Goal: Task Accomplishment & Management: Manage account settings

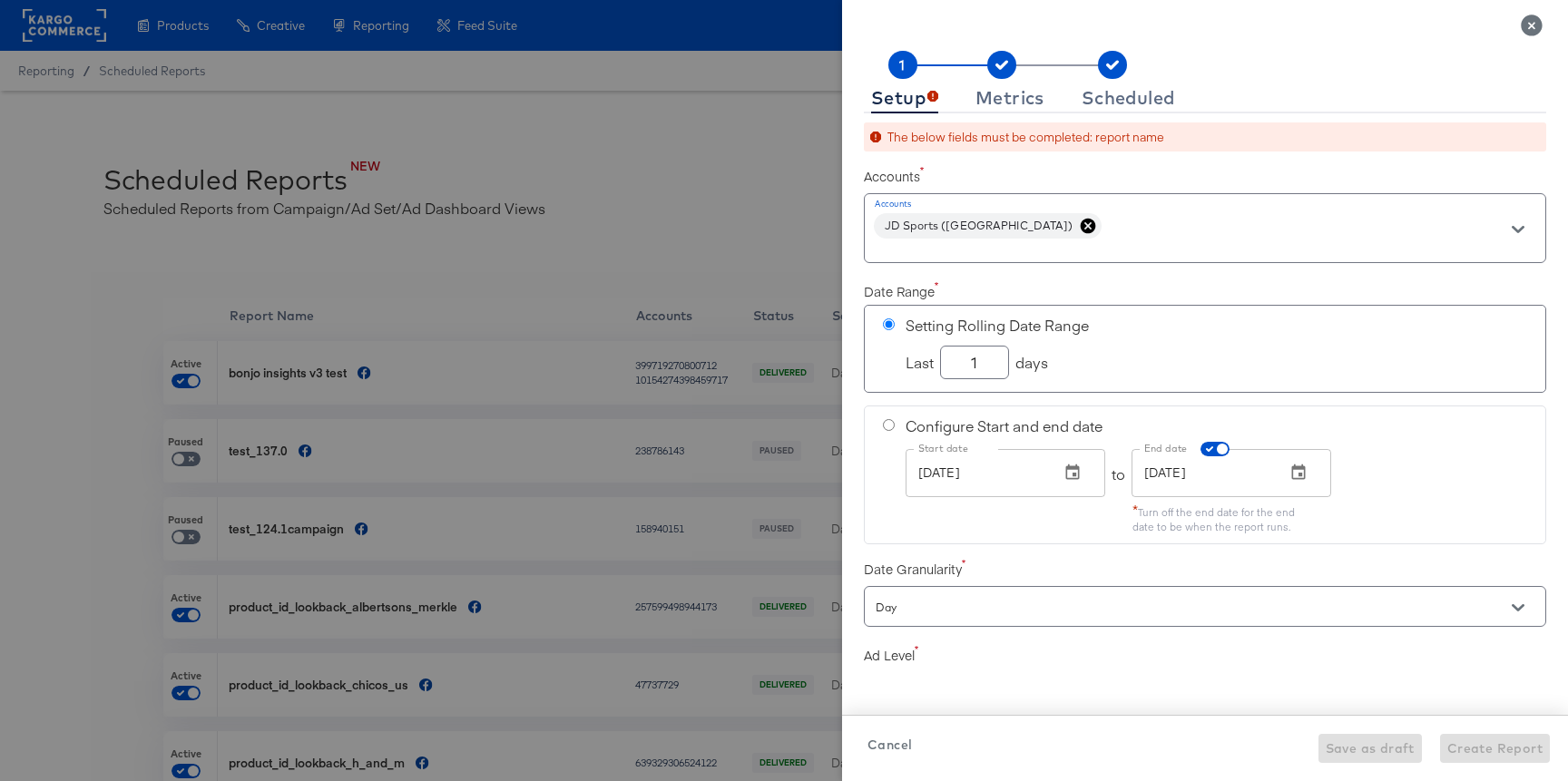
scroll to position [435, 0]
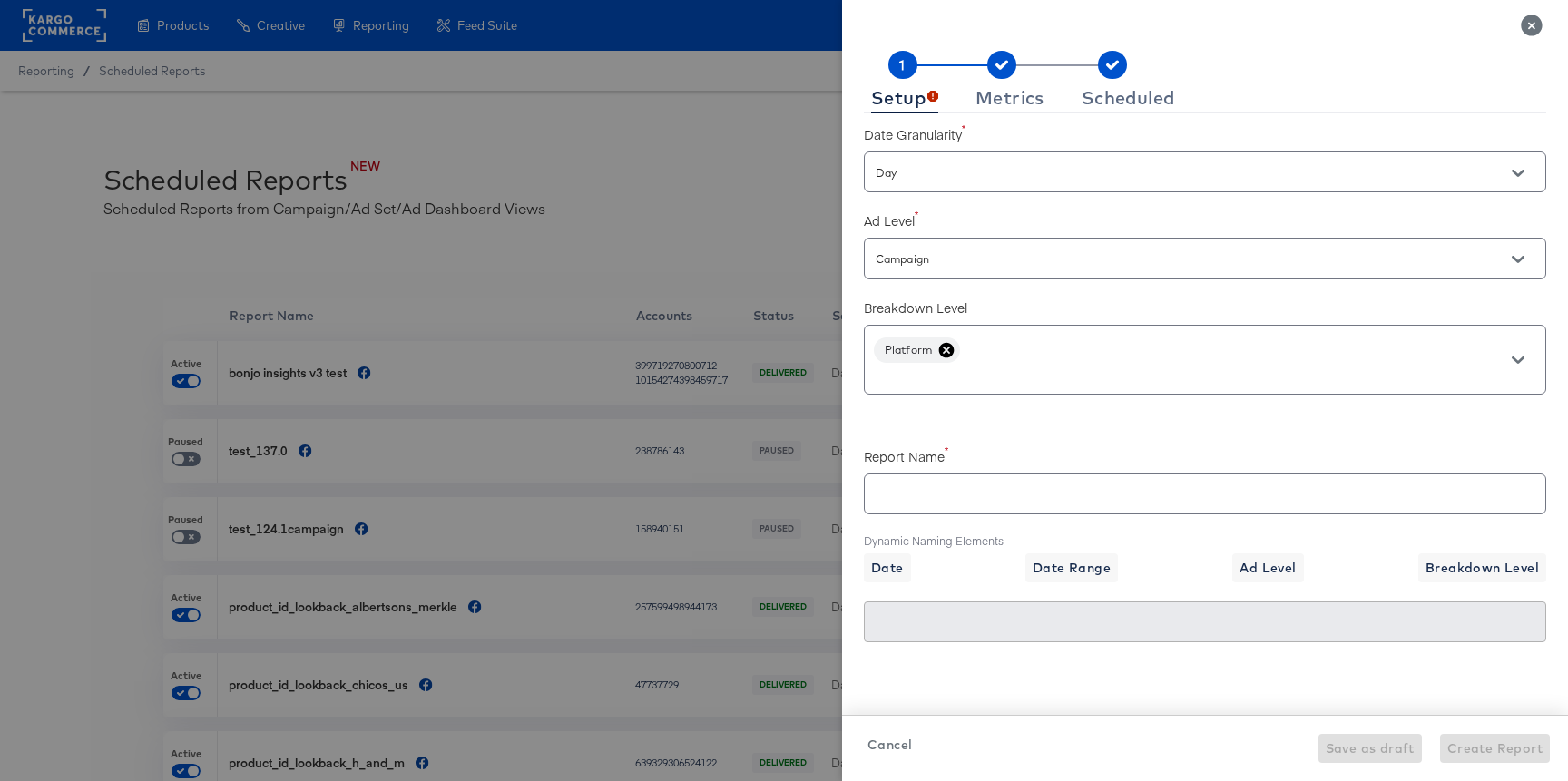
click at [952, 345] on icon at bounding box center [946, 349] width 16 height 16
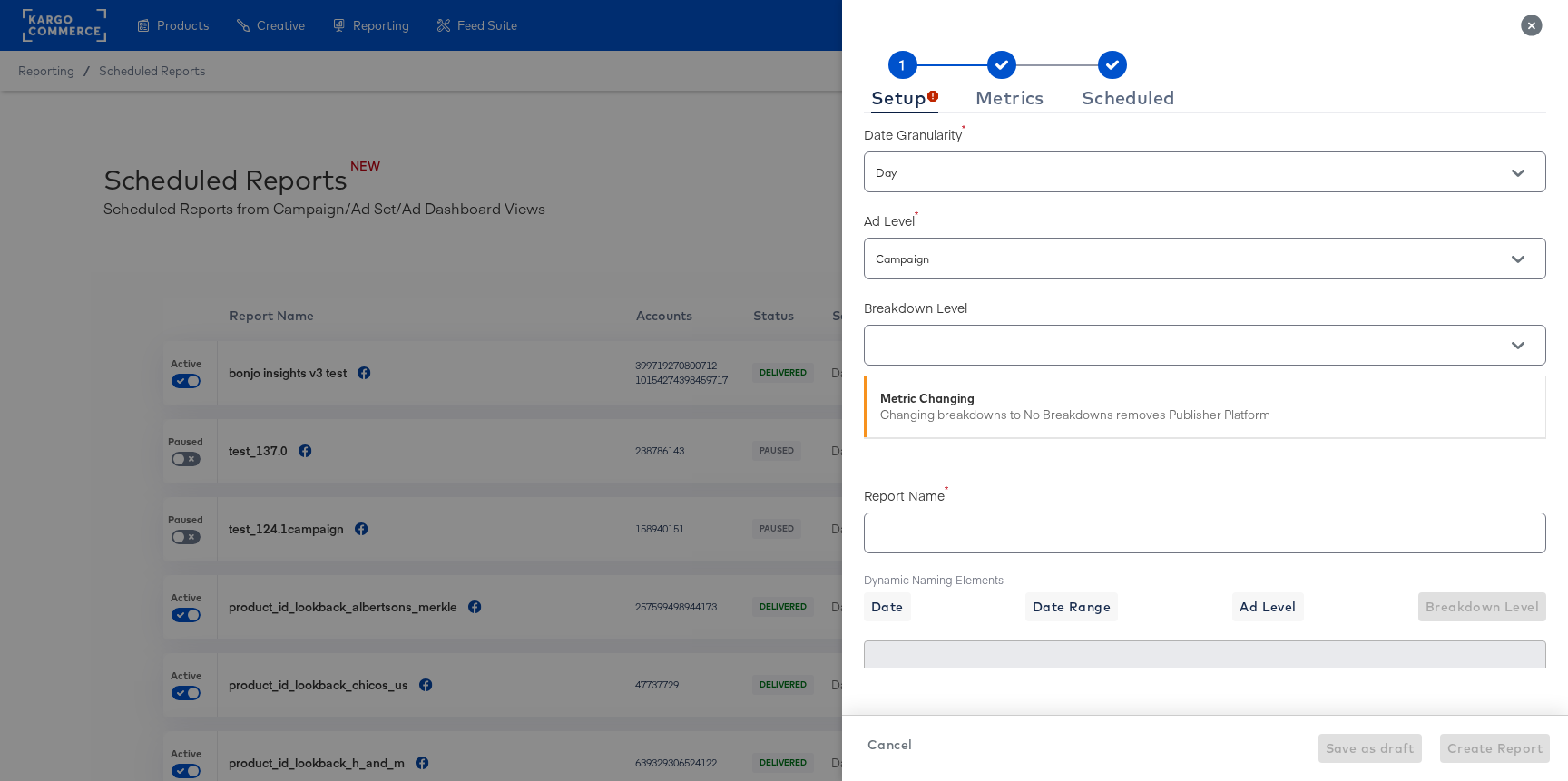
click at [952, 364] on div at bounding box center [1205, 345] width 683 height 41
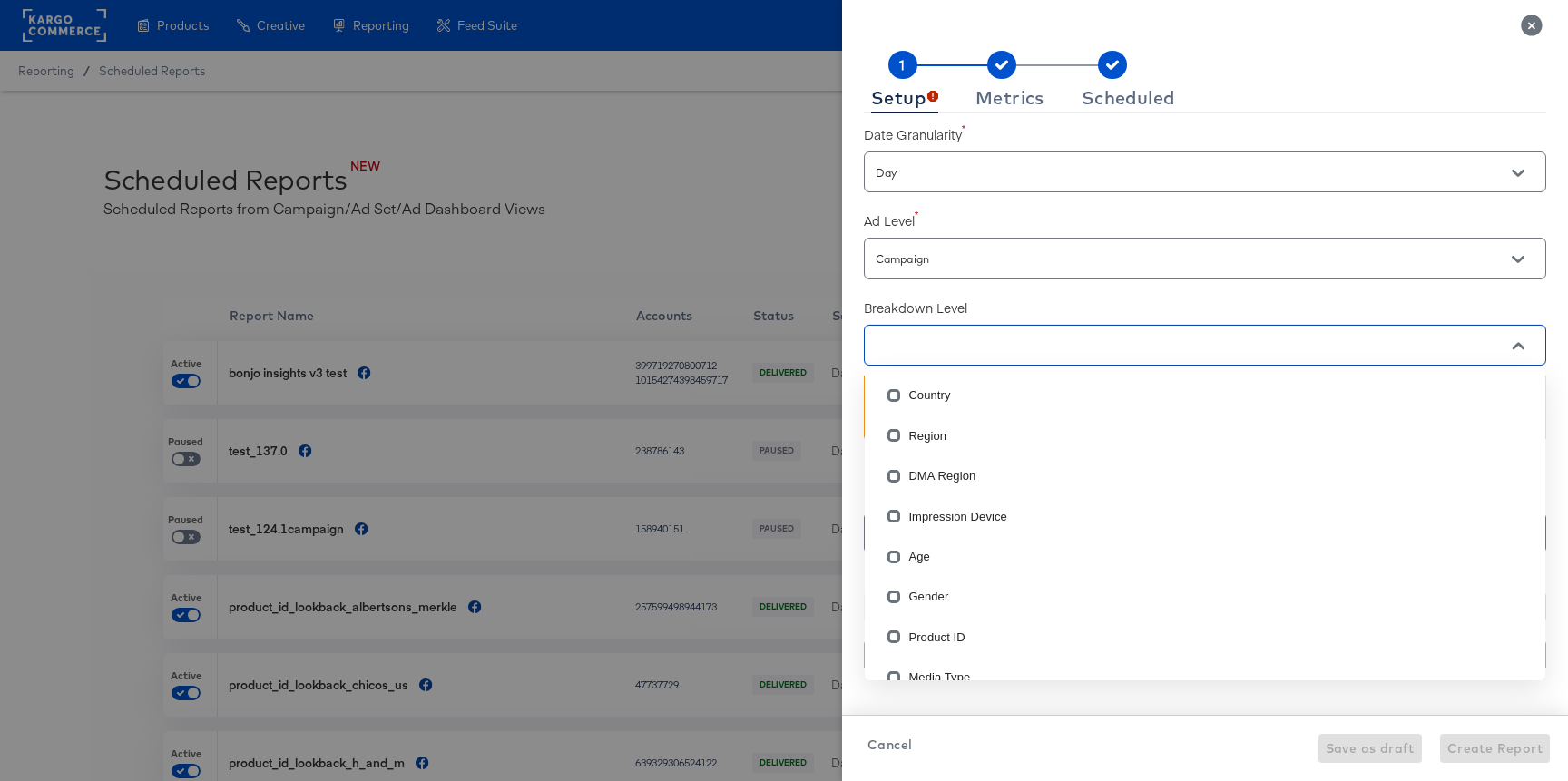
click at [954, 353] on input "text" at bounding box center [1179, 345] width 614 height 21
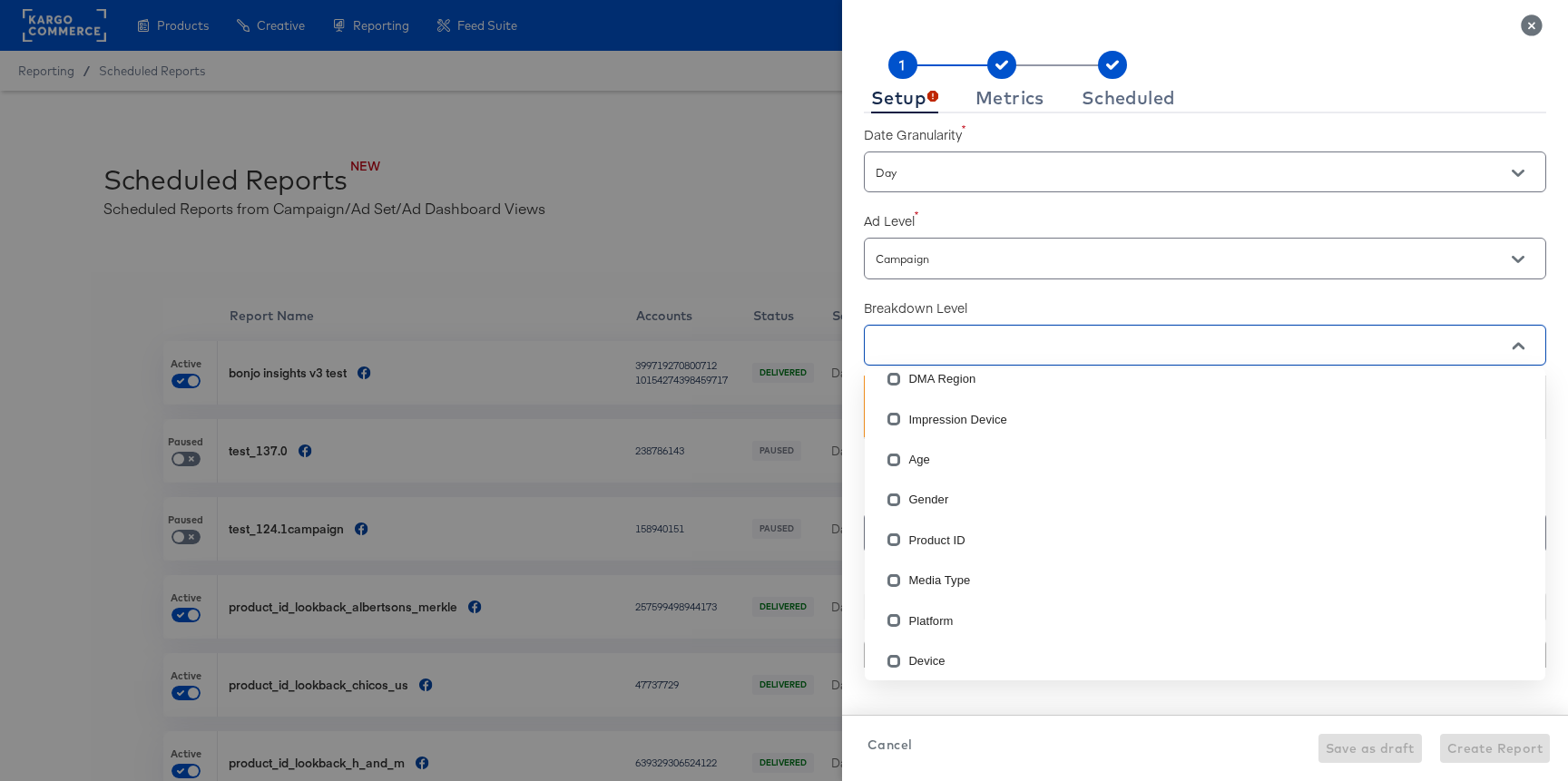
scroll to position [146, 0]
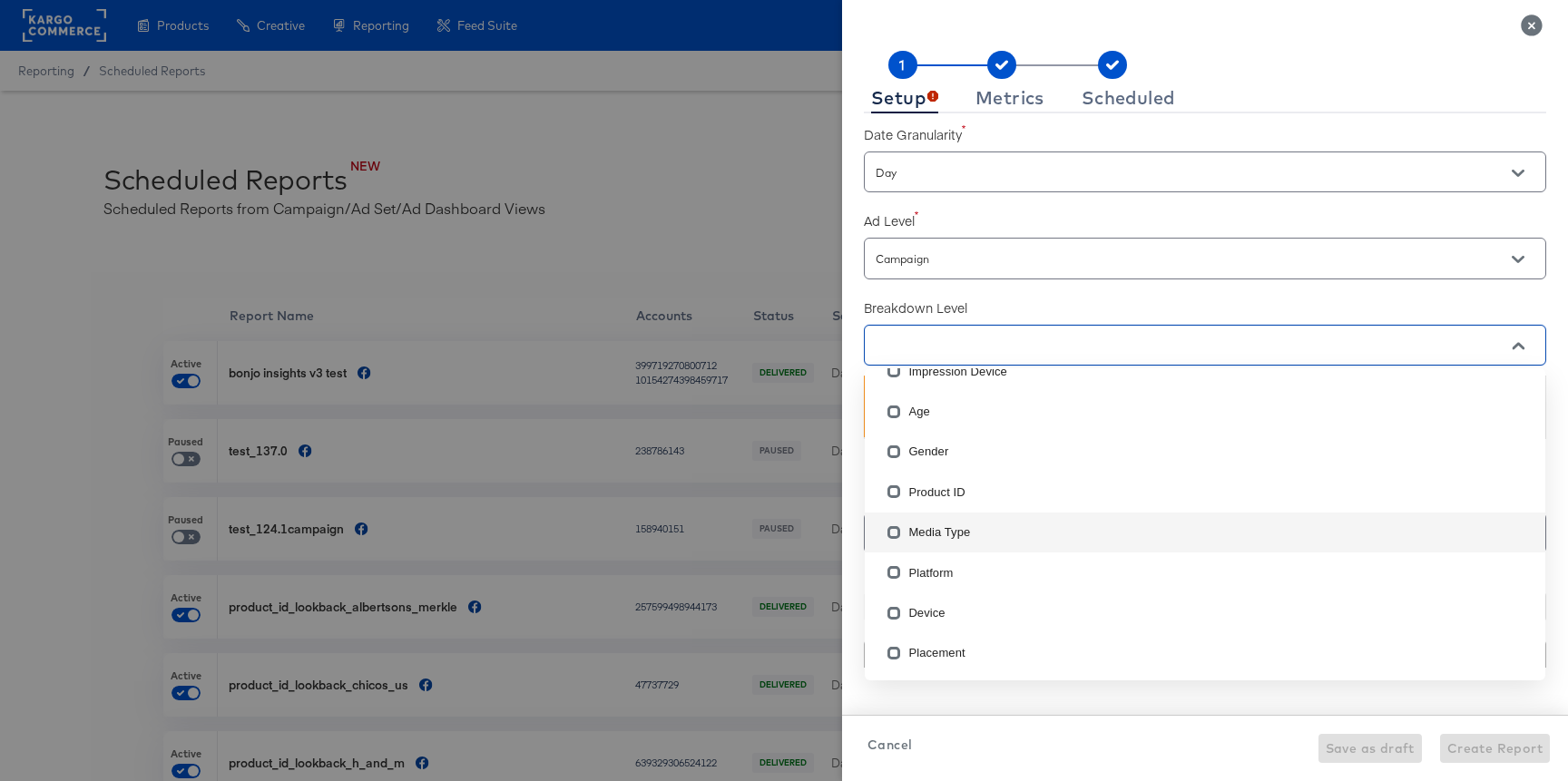
click at [929, 527] on li "Media Type" at bounding box center [1205, 532] width 681 height 40
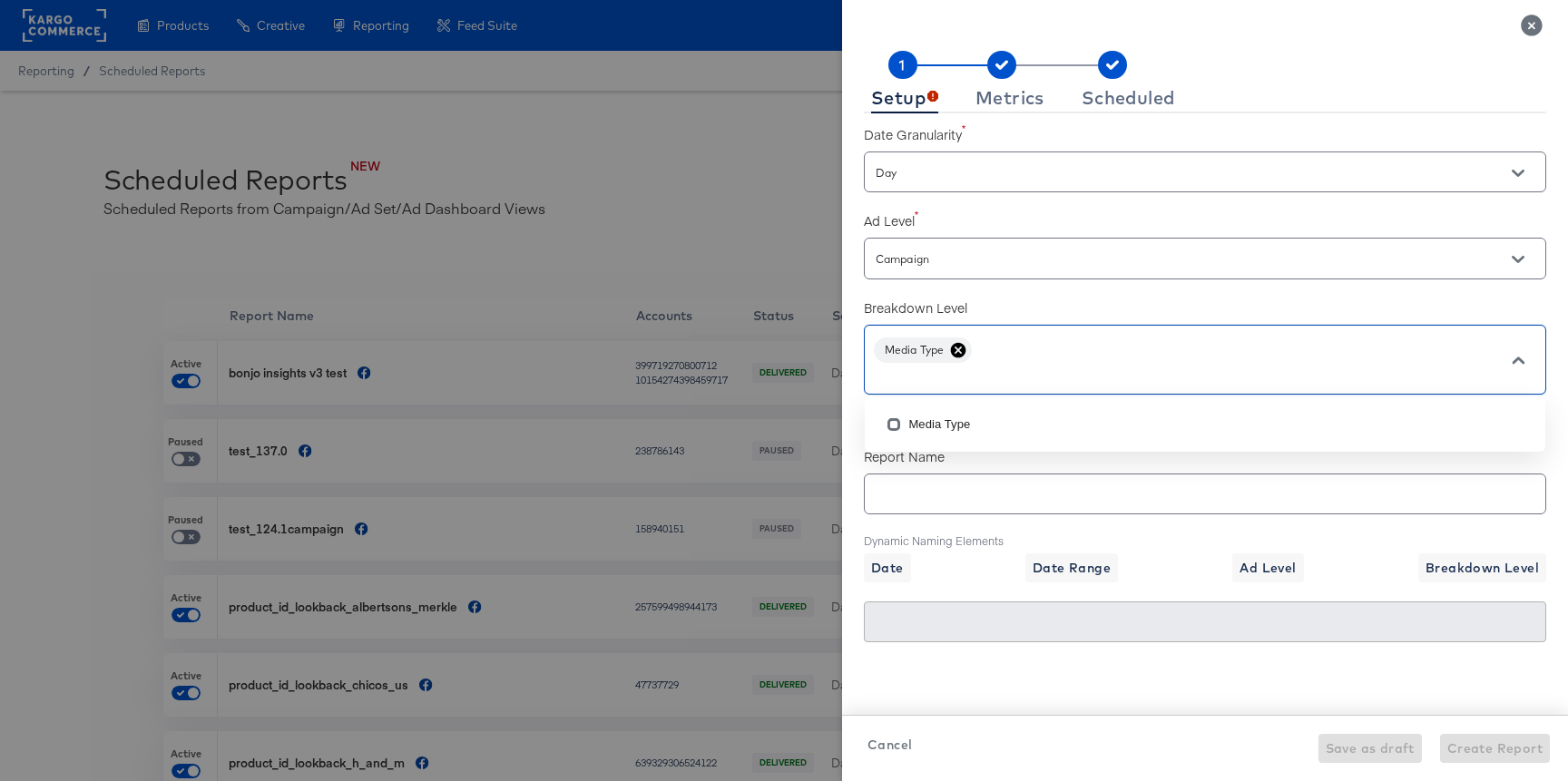
scroll to position [0, 0]
click at [956, 356] on icon at bounding box center [958, 350] width 18 height 18
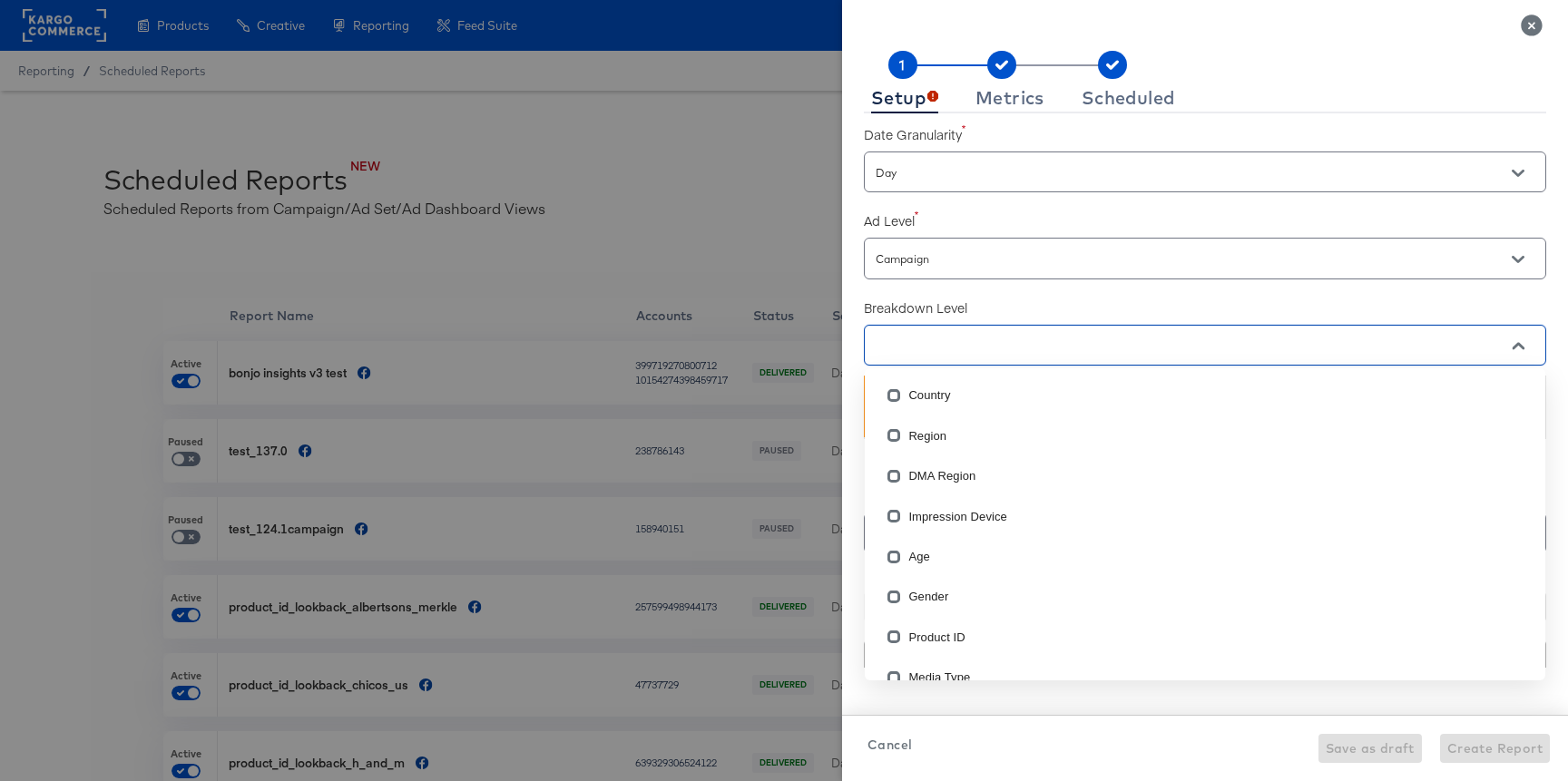
click at [949, 356] on div at bounding box center [1205, 345] width 683 height 41
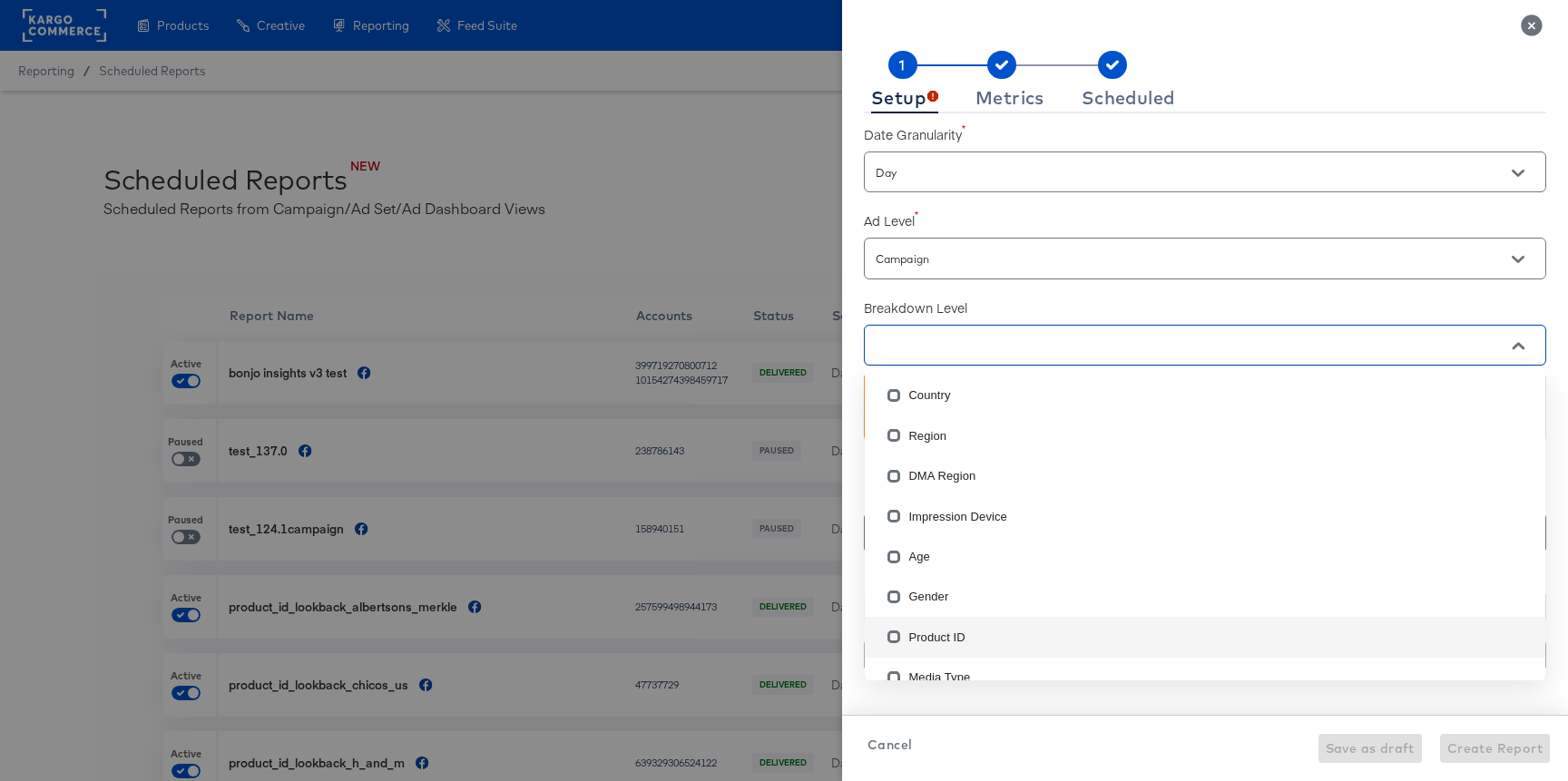
click at [926, 630] on li "Product ID" at bounding box center [1205, 636] width 681 height 40
checkbox input "true"
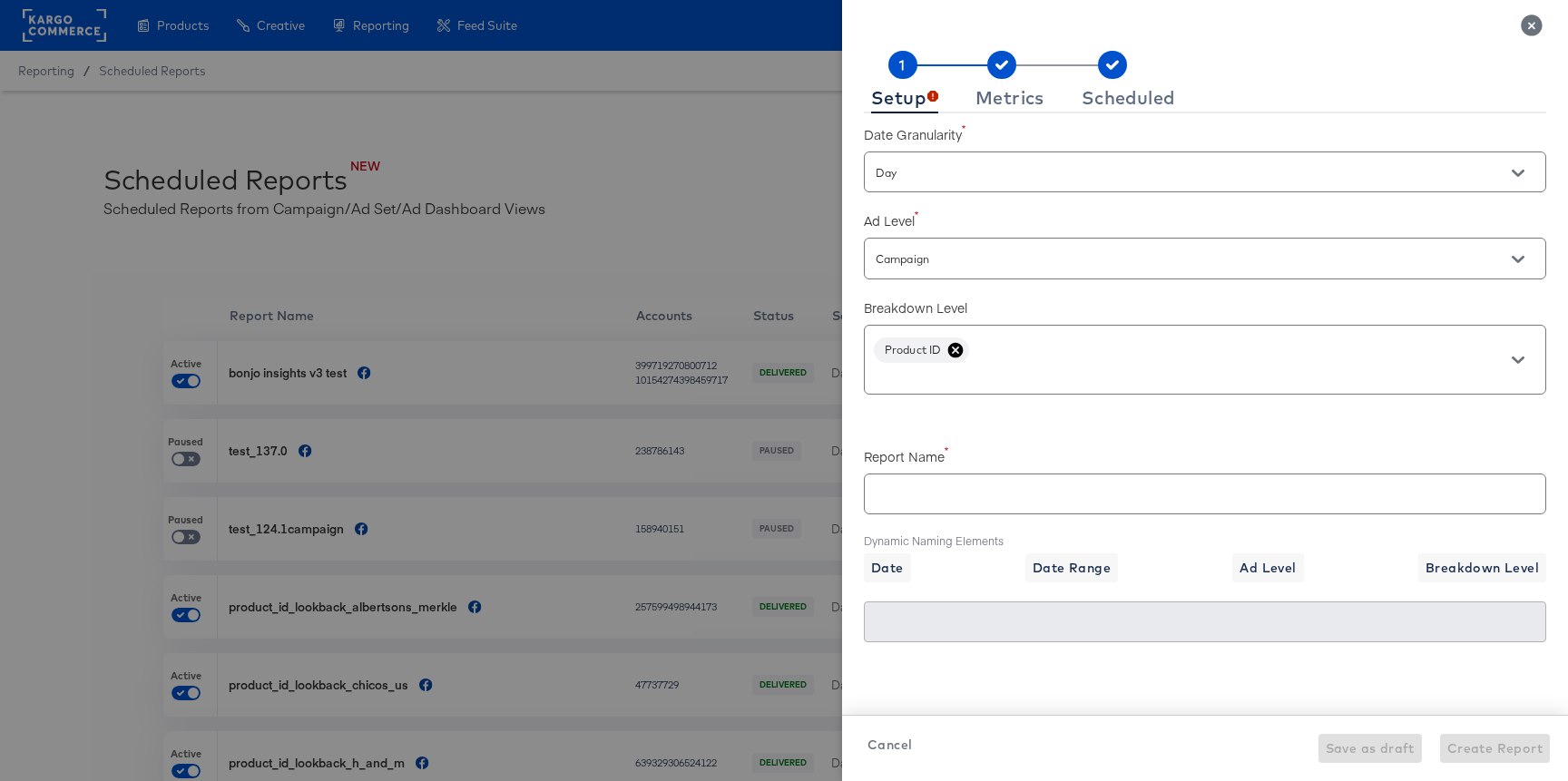
click at [1108, 76] on rect at bounding box center [1113, 64] width 29 height 29
click at [1100, 98] on div "Scheduled" at bounding box center [1128, 99] width 93 height 15
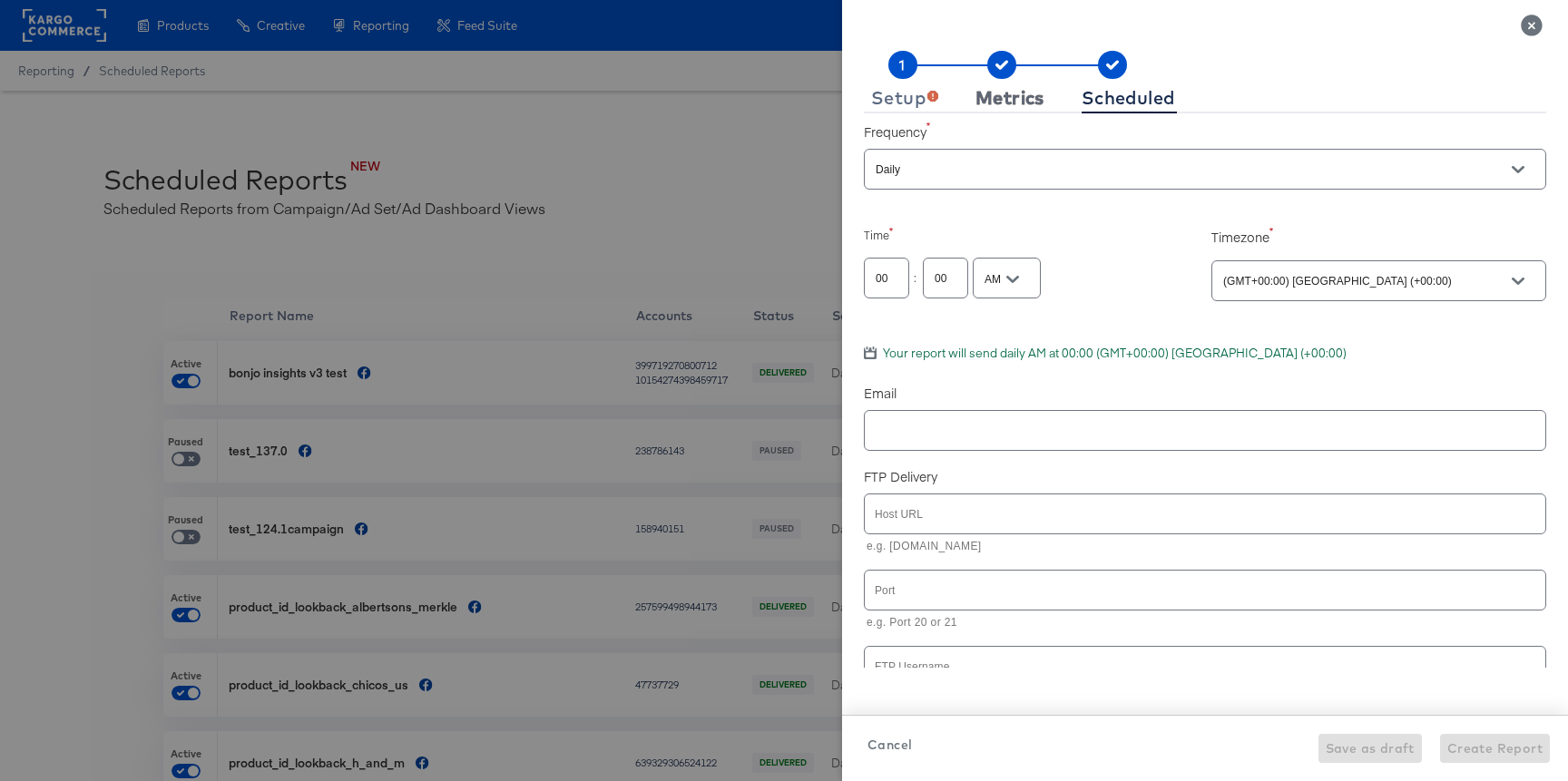
click at [1020, 99] on div "Metrics" at bounding box center [1010, 99] width 69 height 15
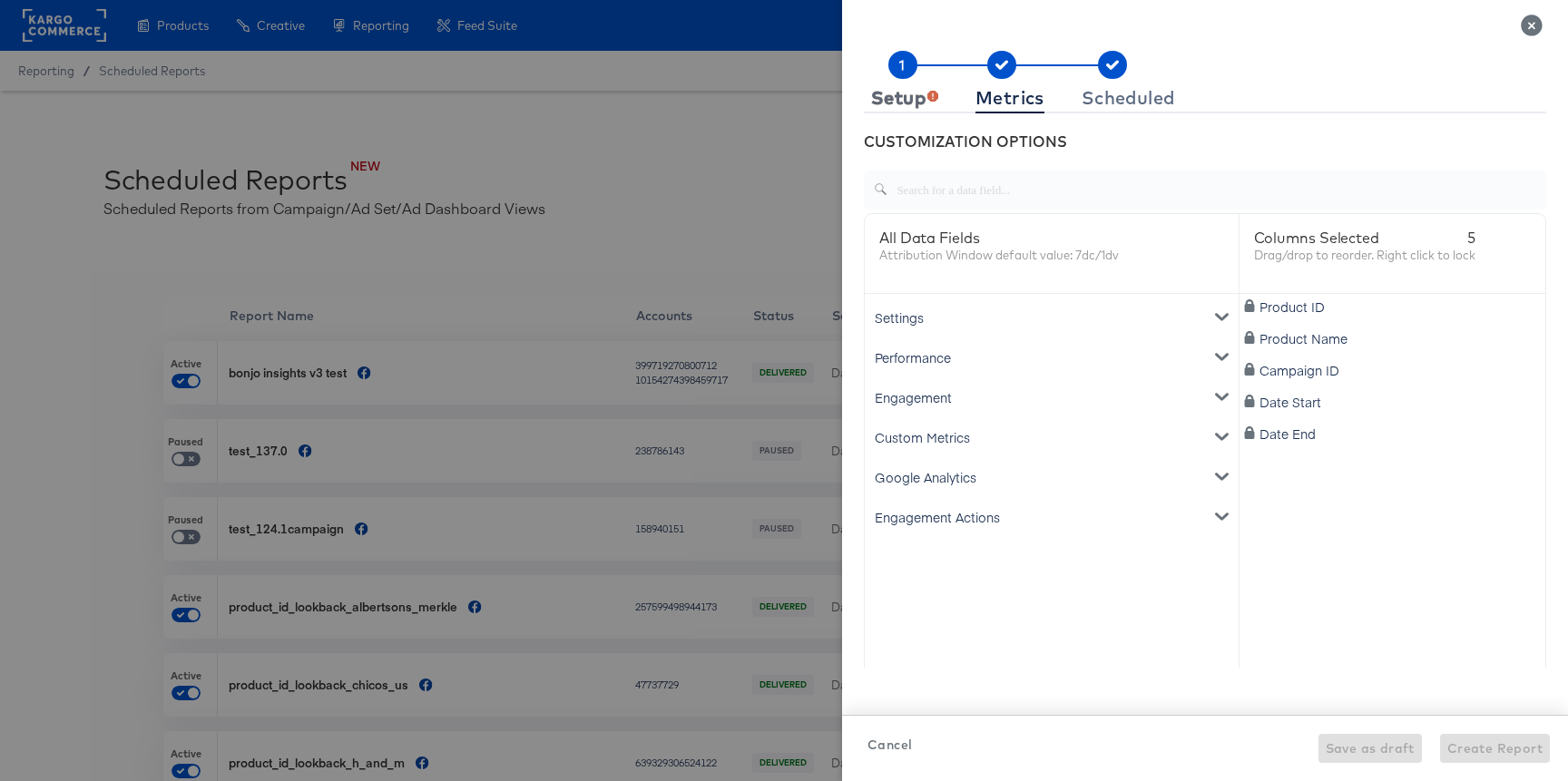
click at [916, 91] on div "Setup" at bounding box center [905, 99] width 67 height 15
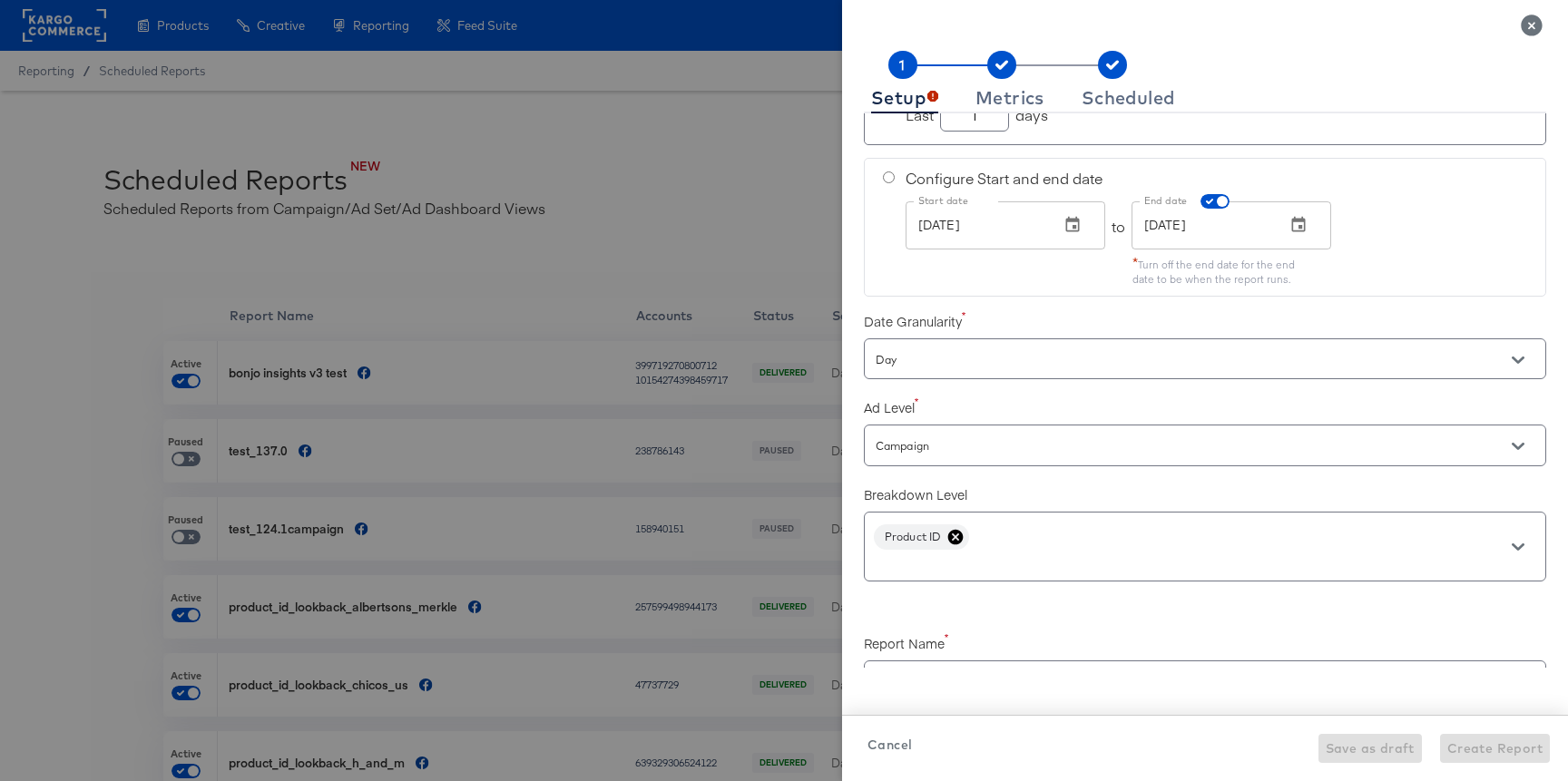
scroll to position [340, 0]
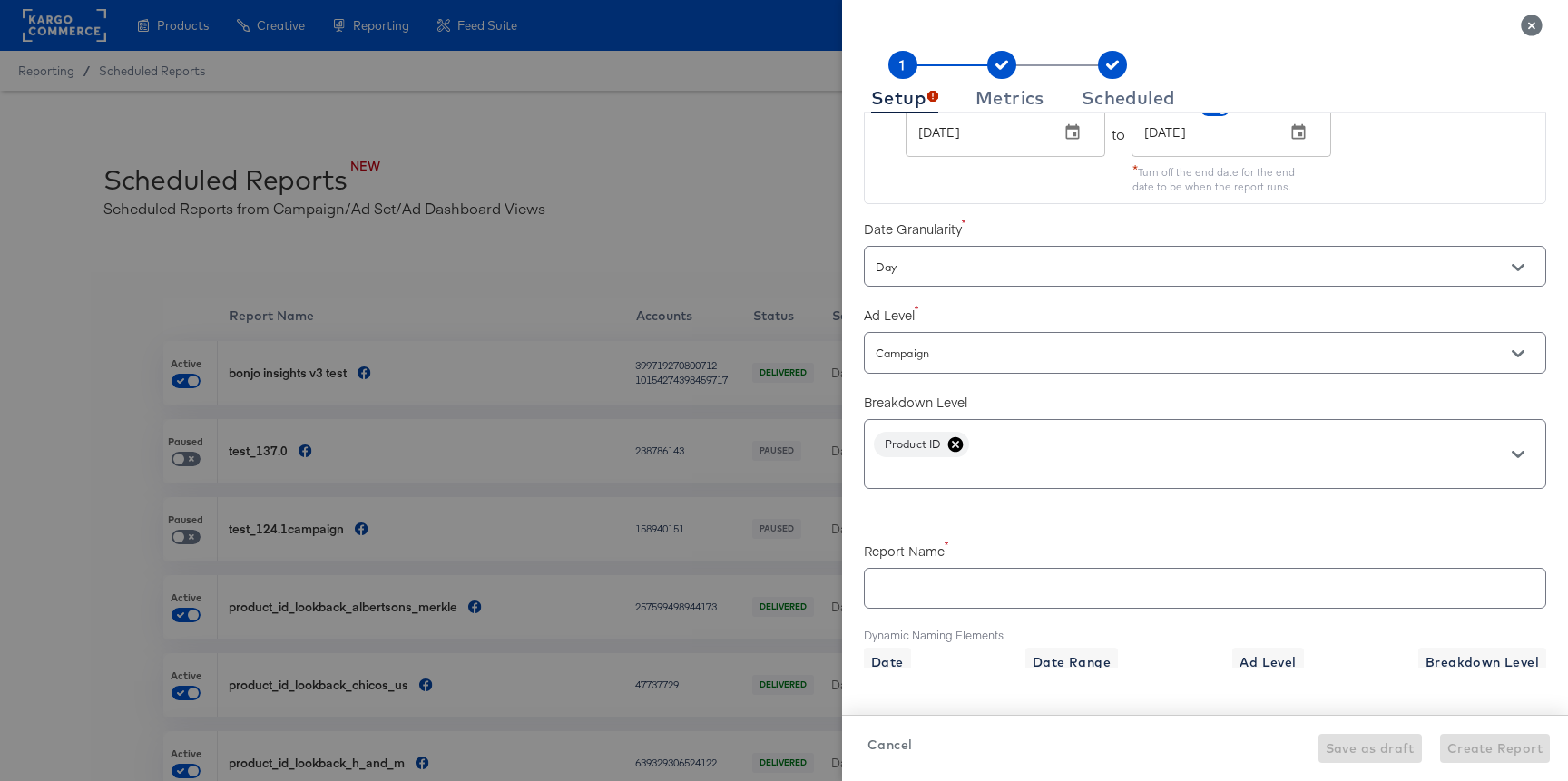
click at [960, 448] on icon at bounding box center [955, 444] width 16 height 16
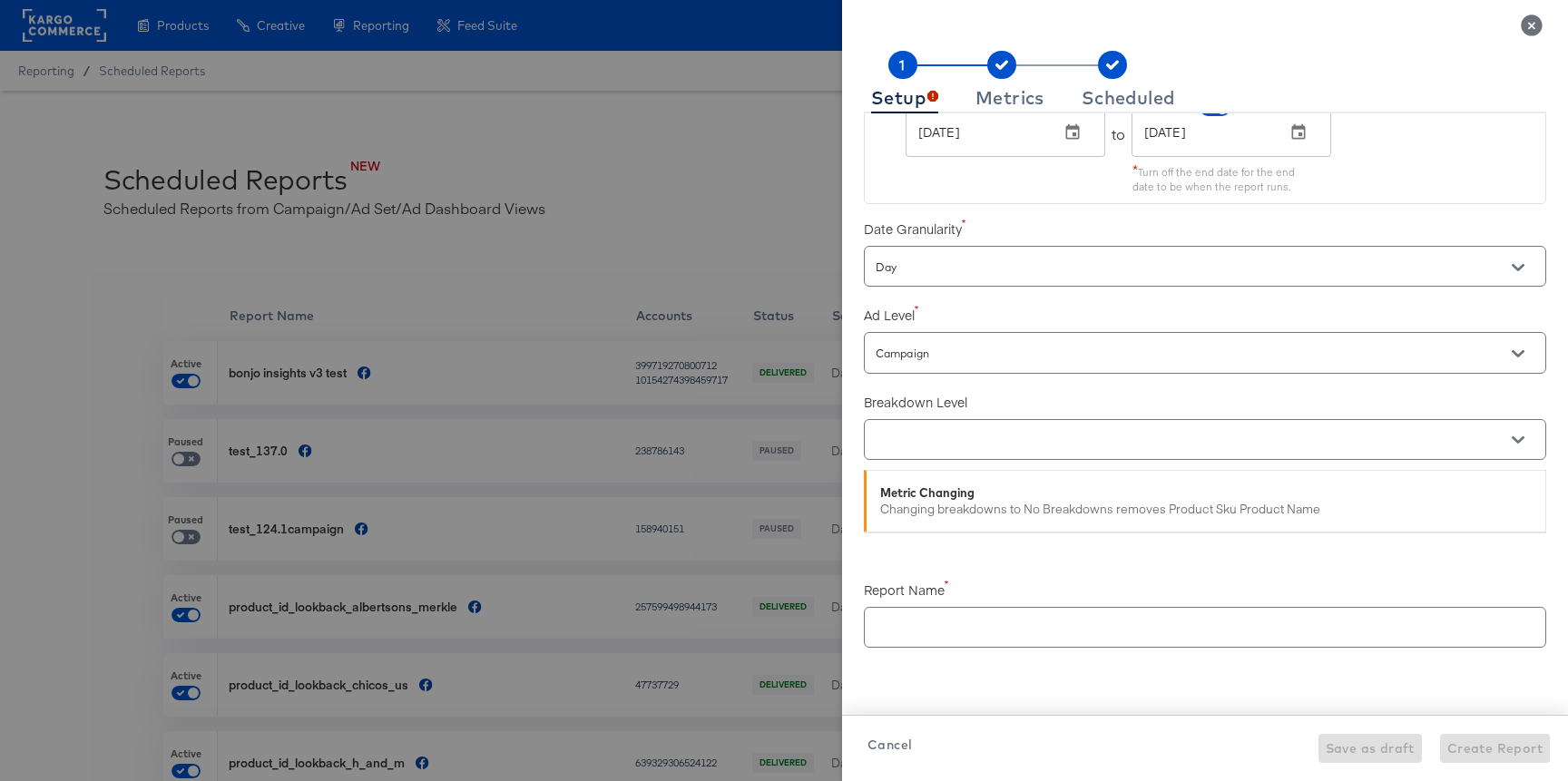
click at [950, 437] on input "text" at bounding box center [1179, 440] width 614 height 21
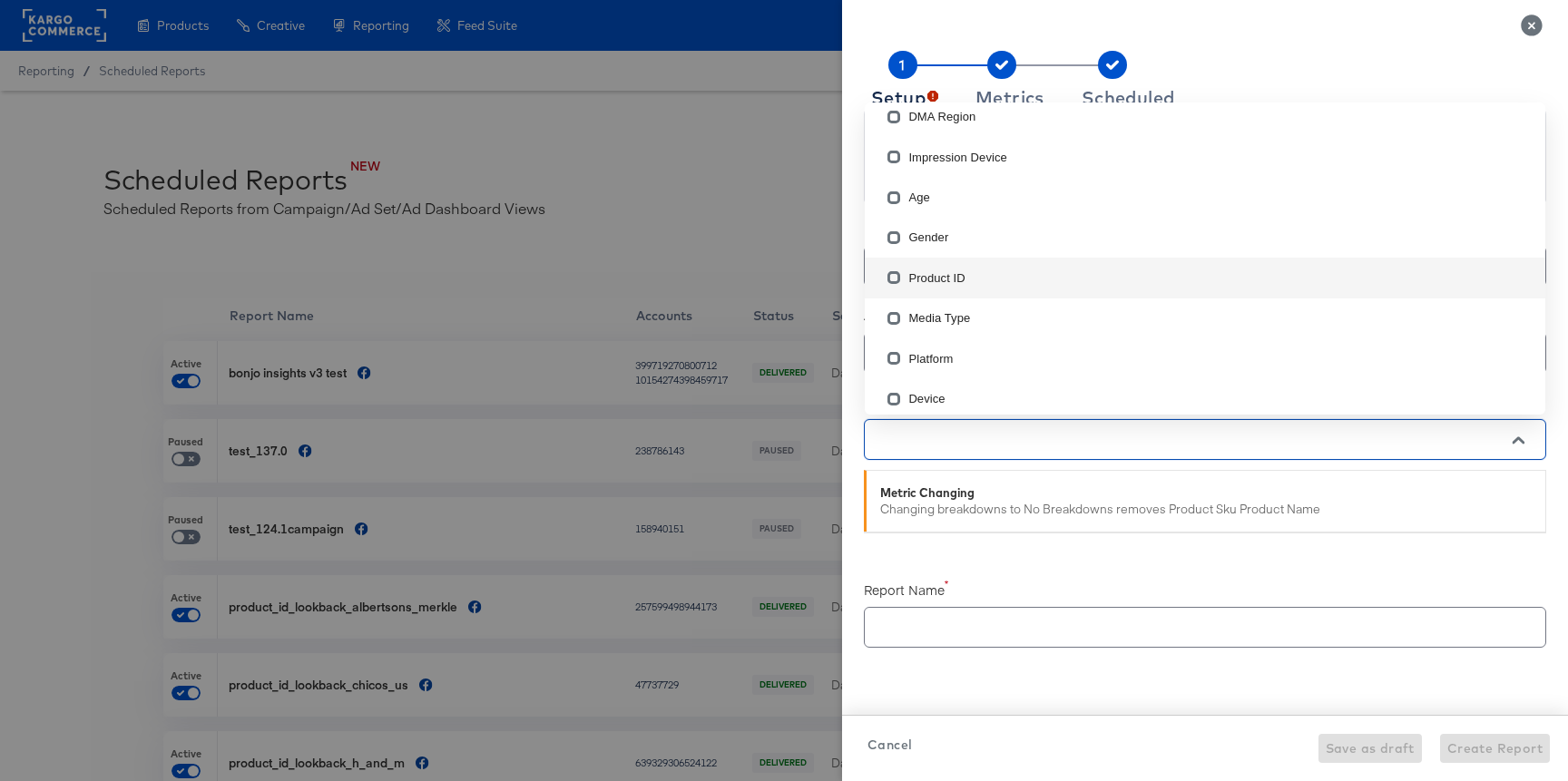
scroll to position [146, 0]
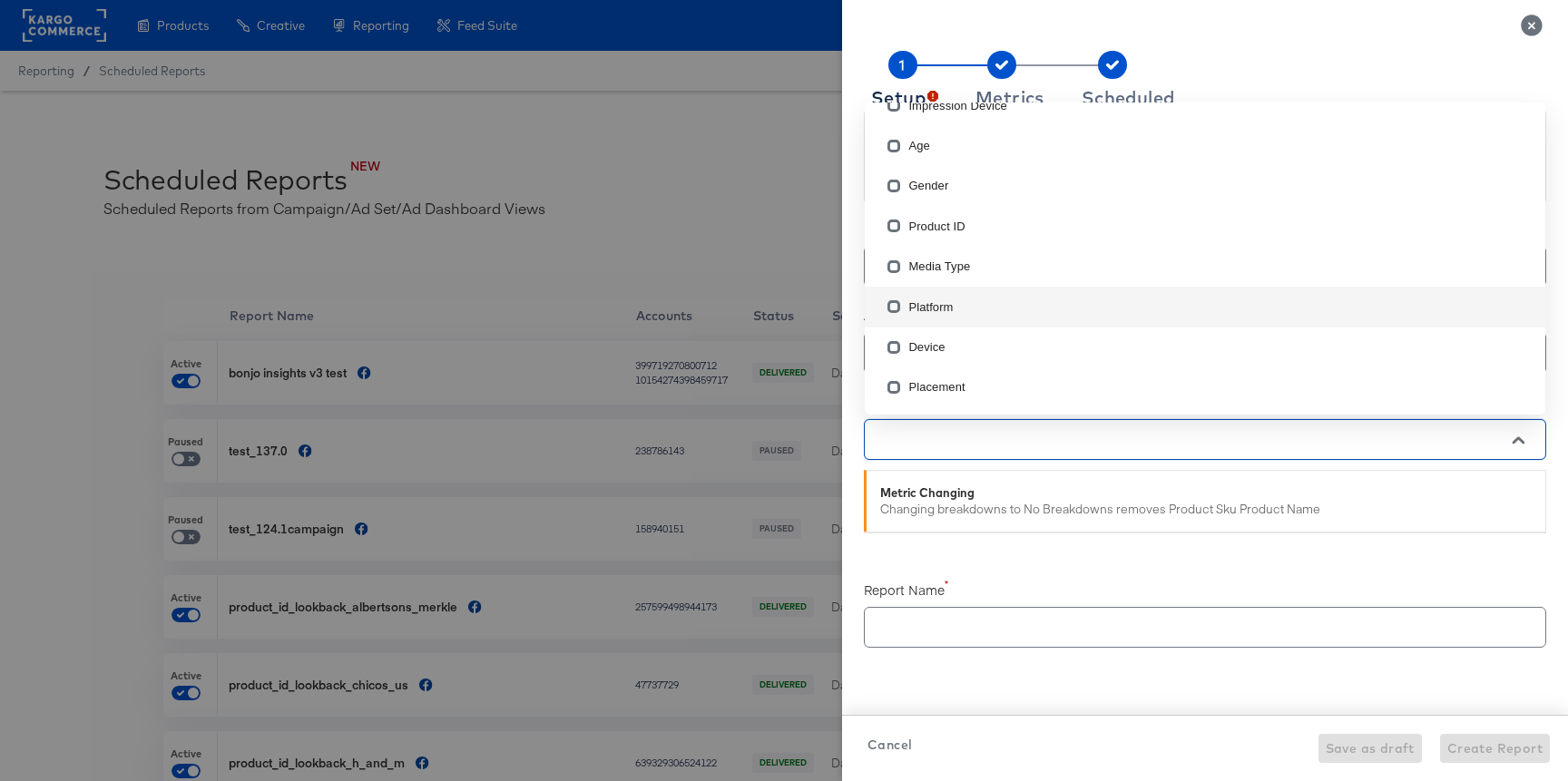
click at [941, 302] on li "Platform" at bounding box center [1205, 306] width 681 height 40
checkbox input "true"
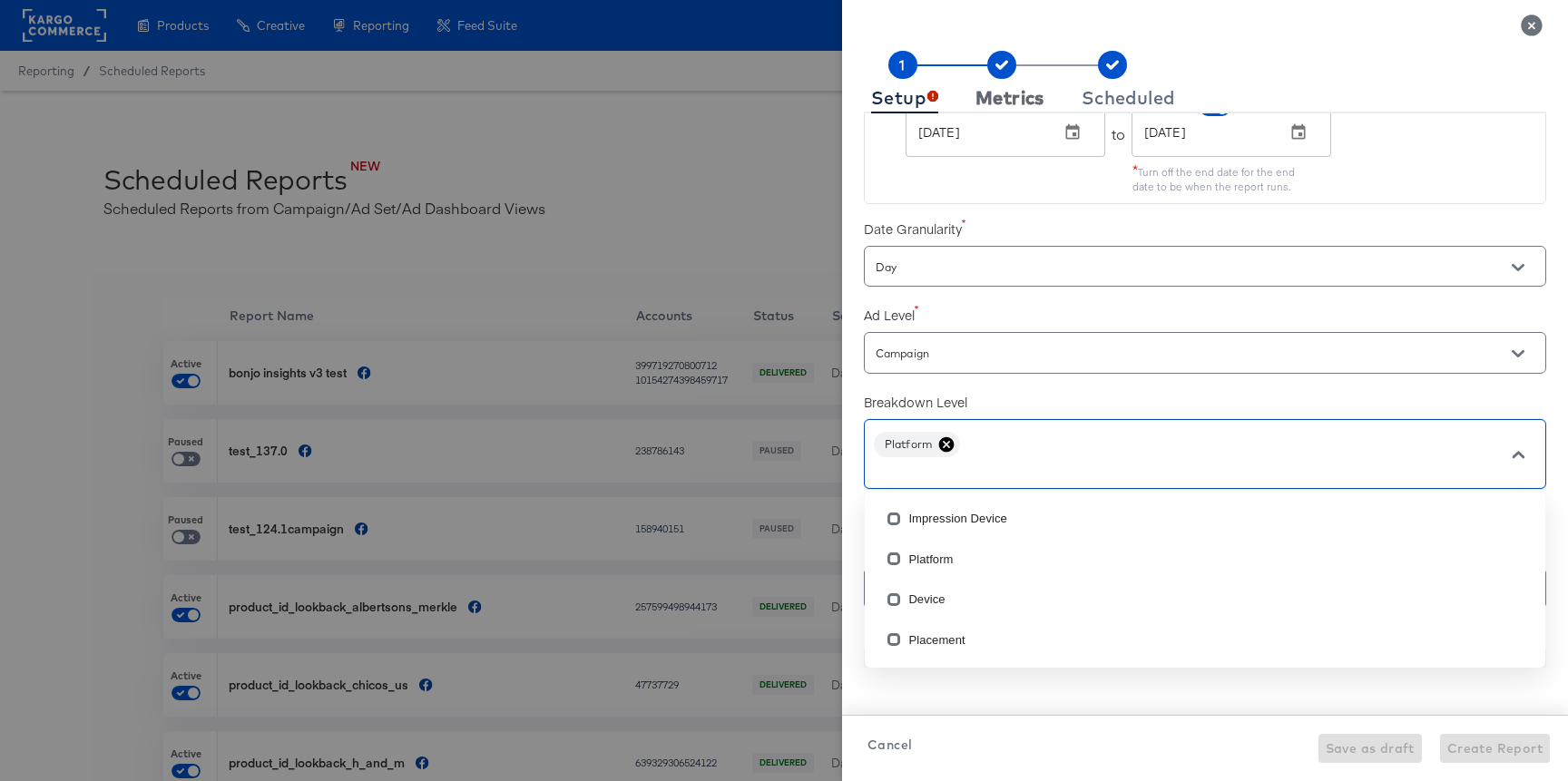
click at [1003, 94] on div "Metrics" at bounding box center [1010, 99] width 69 height 15
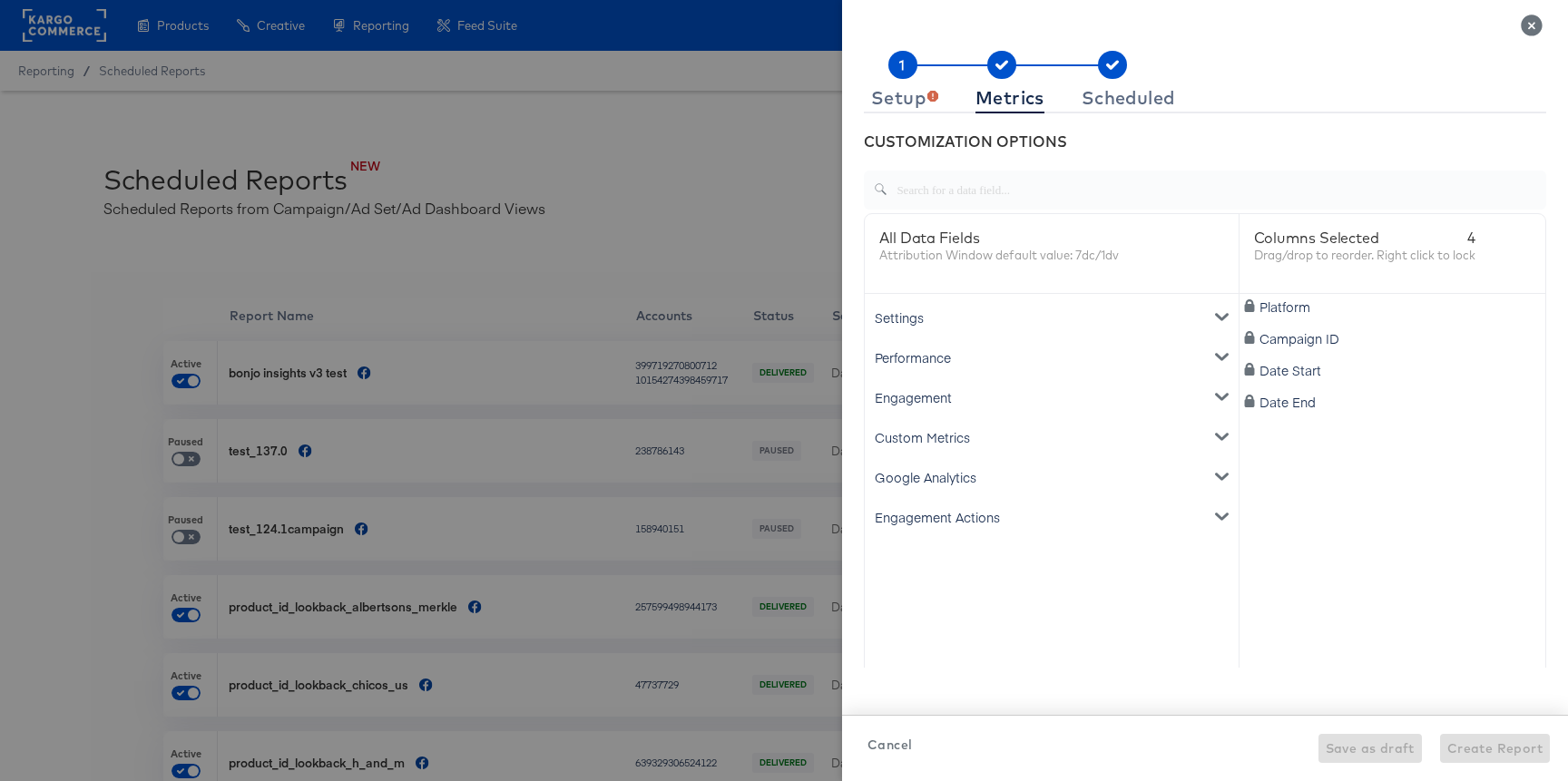
click at [935, 303] on div "Settings" at bounding box center [1052, 317] width 367 height 40
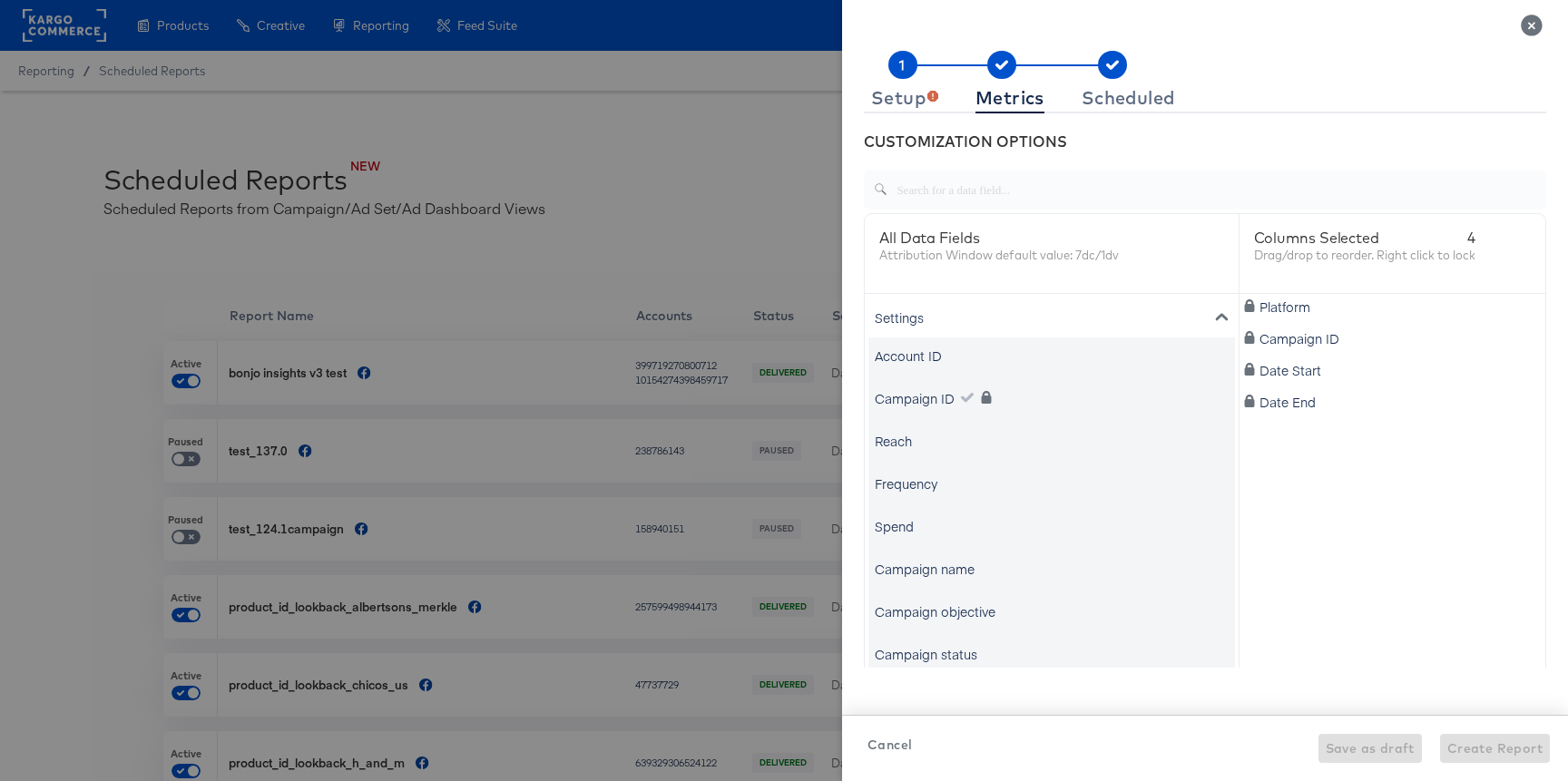
click at [934, 311] on div "Settings" at bounding box center [1052, 317] width 367 height 40
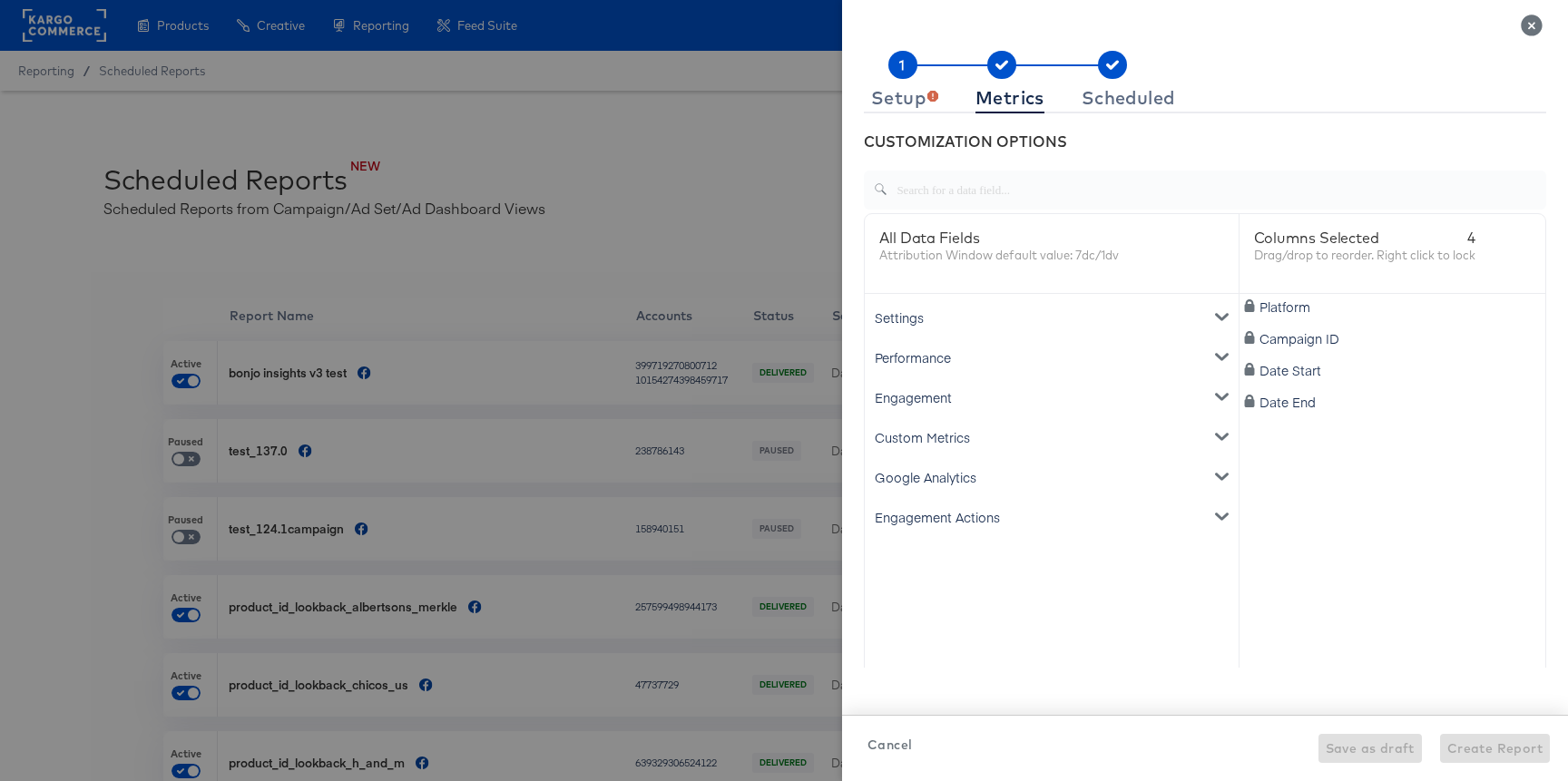
click at [931, 349] on div "Performance" at bounding box center [1052, 356] width 367 height 40
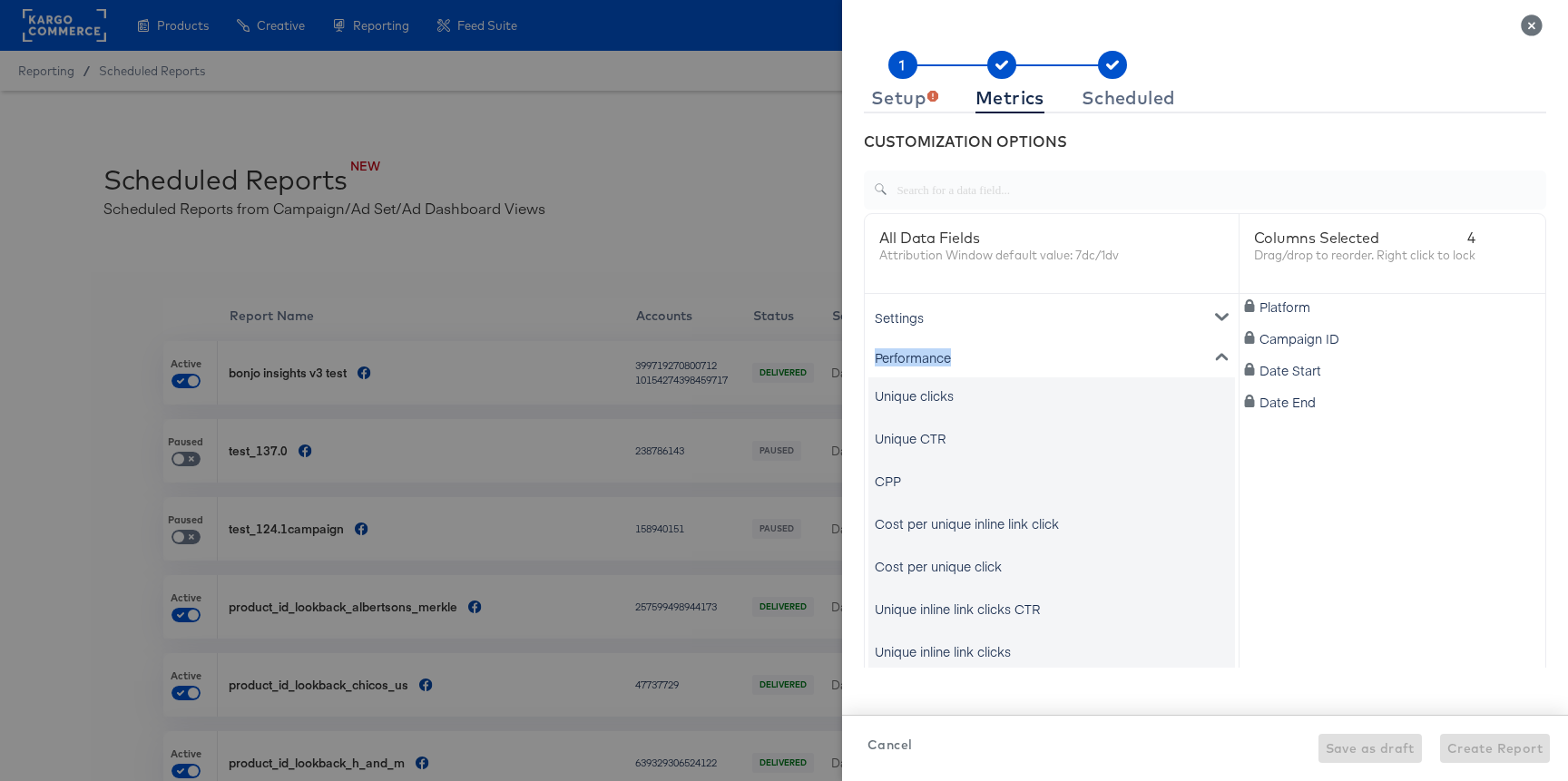
click at [931, 349] on div "Performance" at bounding box center [1052, 356] width 367 height 40
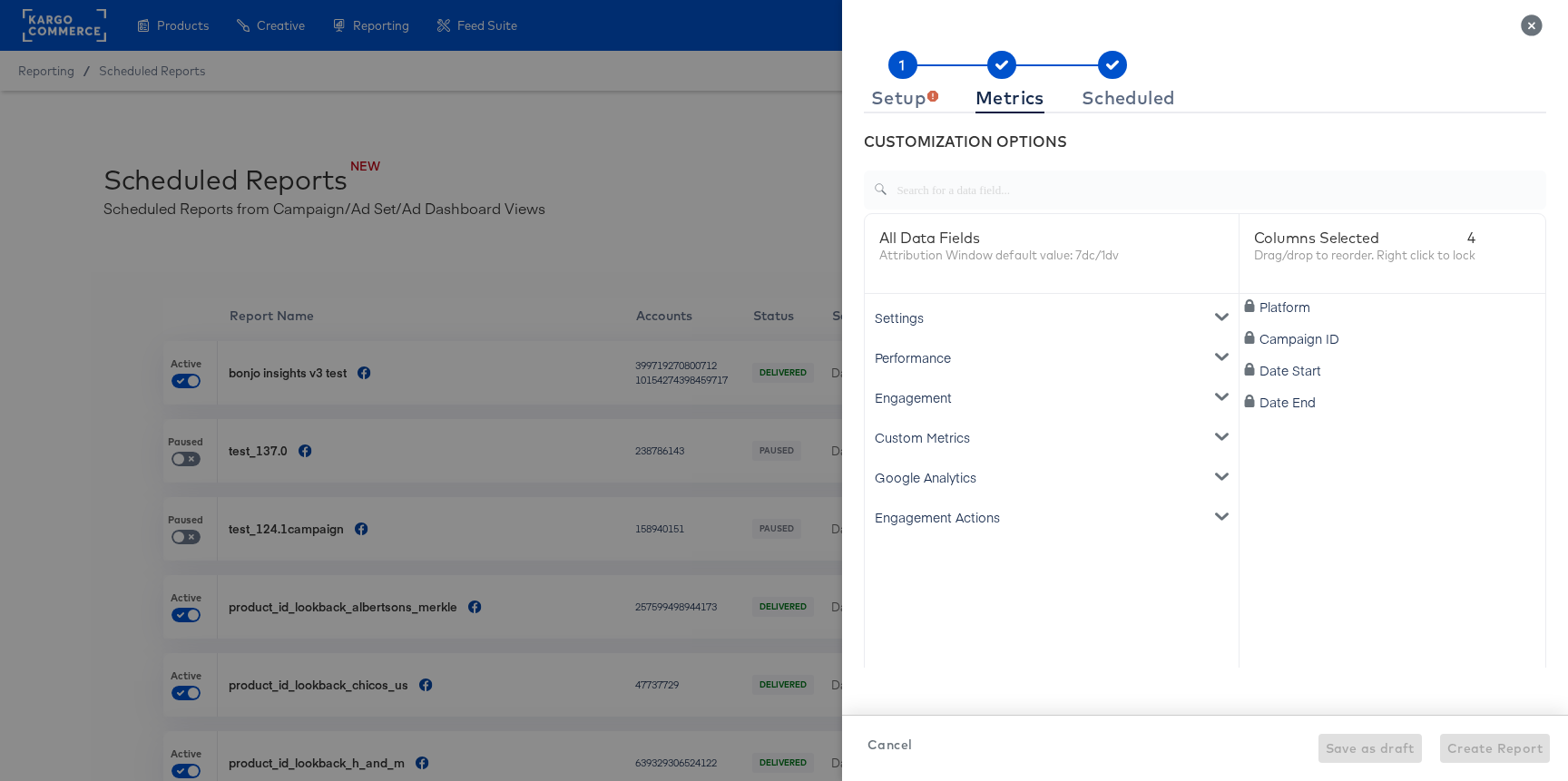
click at [926, 322] on div "Settings" at bounding box center [1052, 317] width 367 height 40
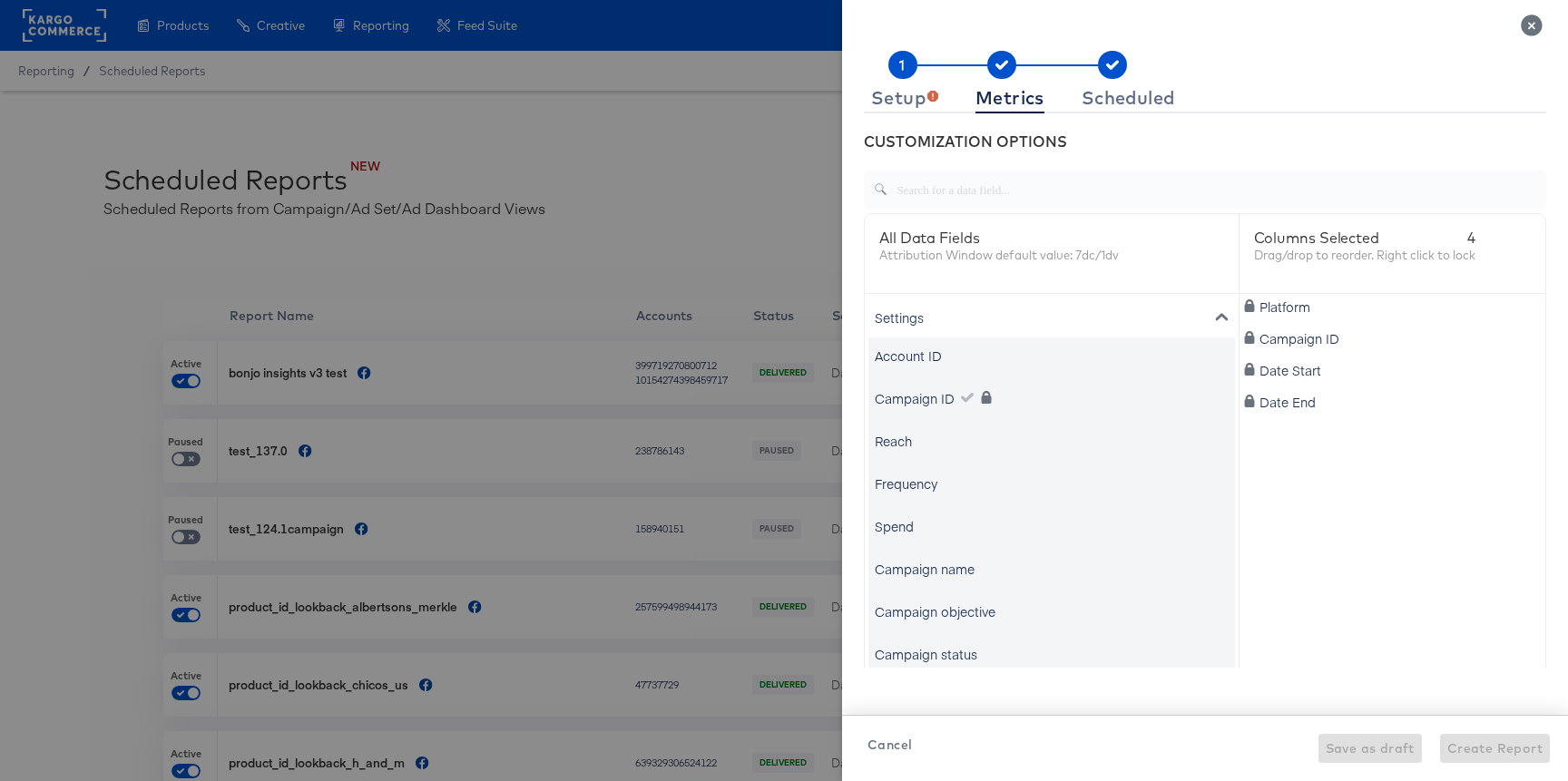
click at [926, 316] on div "Settings" at bounding box center [1052, 317] width 367 height 40
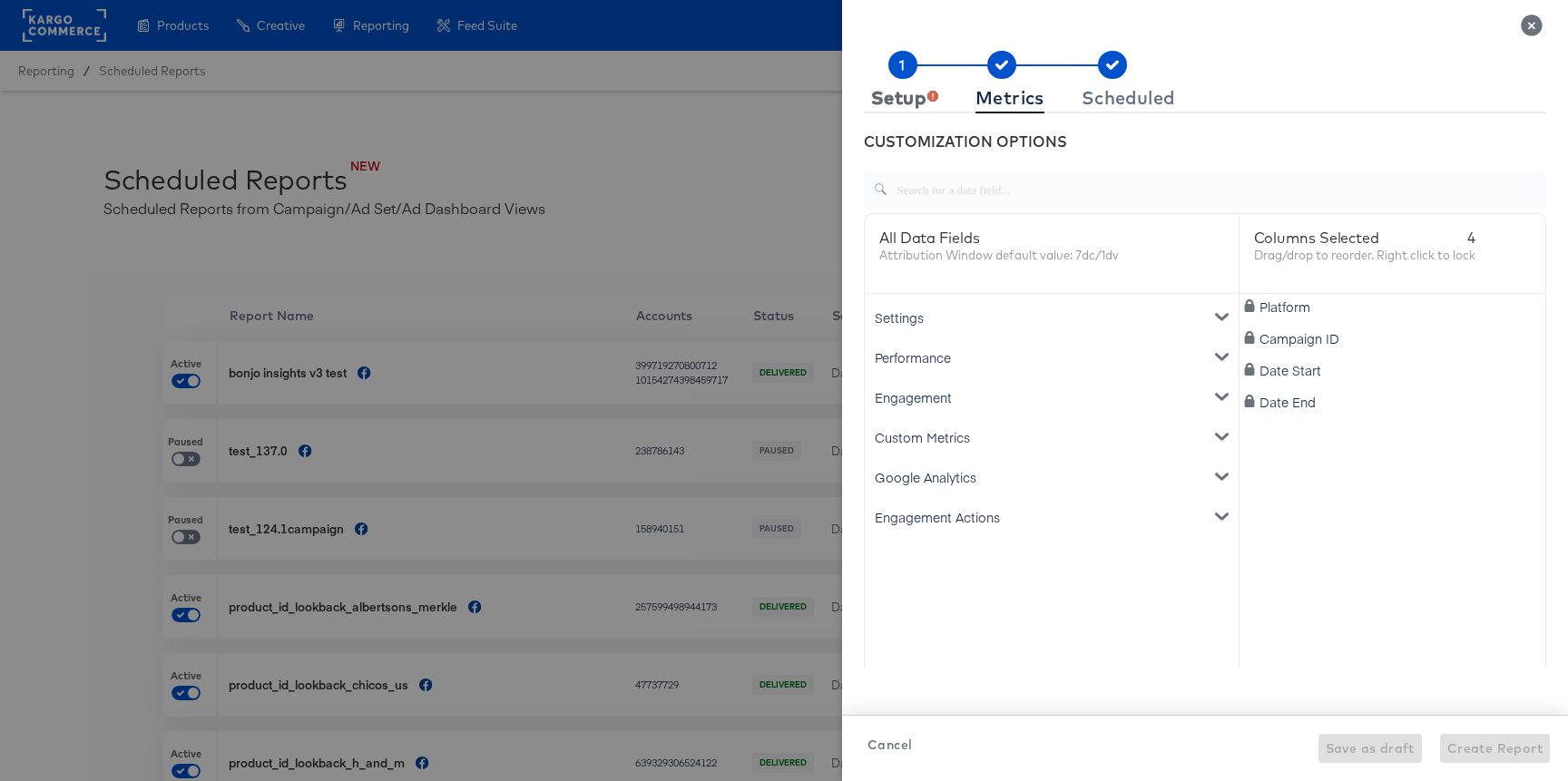
click at [915, 109] on button "Setup" at bounding box center [905, 99] width 82 height 30
